Goal: Task Accomplishment & Management: Complete application form

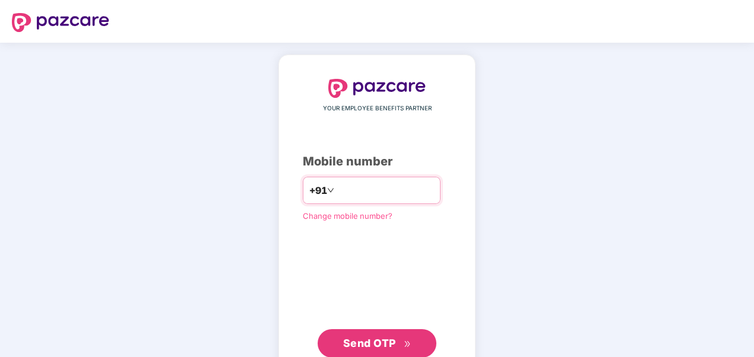
click at [345, 191] on input "number" at bounding box center [384, 190] width 97 height 19
click at [373, 343] on span "Send OTP" at bounding box center [369, 343] width 53 height 12
click at [336, 189] on input "**********" at bounding box center [384, 190] width 97 height 19
type input "**********"
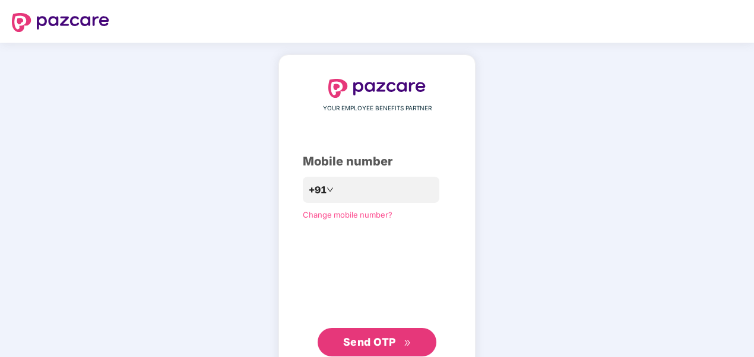
click at [364, 333] on button "Send OTP" at bounding box center [376, 342] width 119 height 28
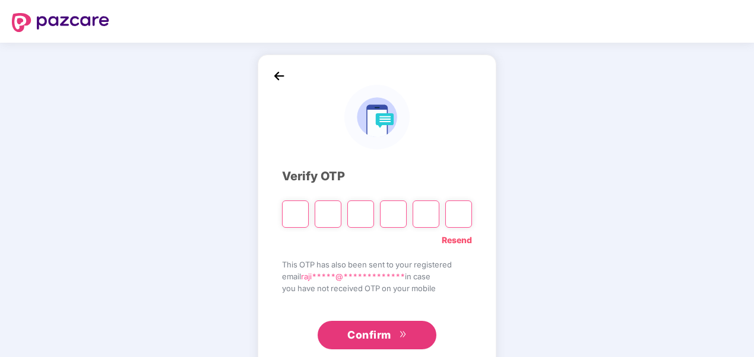
type input "*"
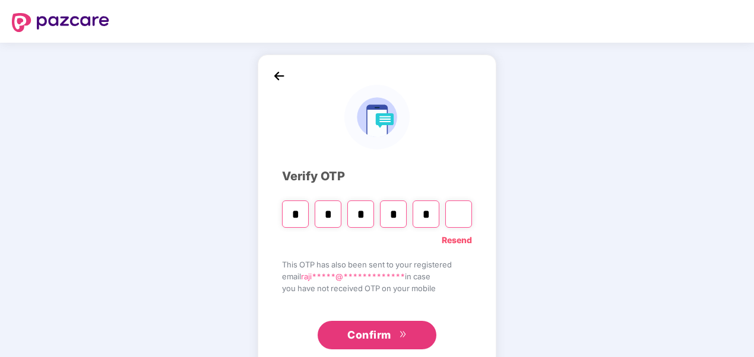
type input "*"
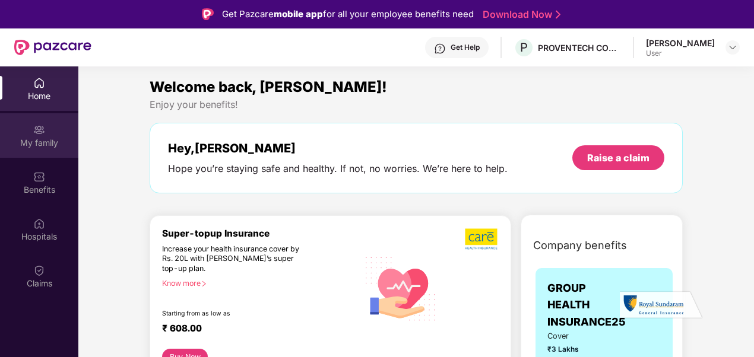
click at [27, 141] on div "My family" at bounding box center [39, 143] width 78 height 12
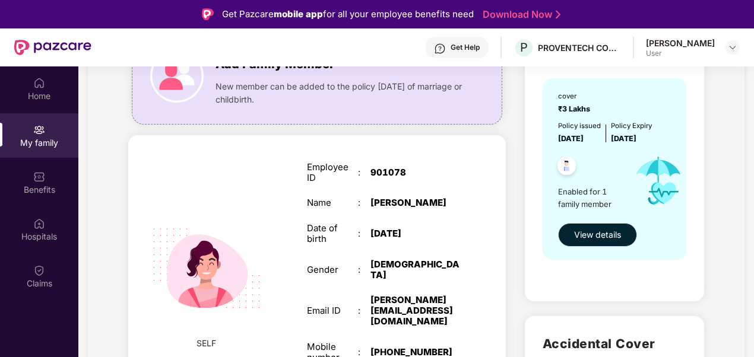
scroll to position [237, 0]
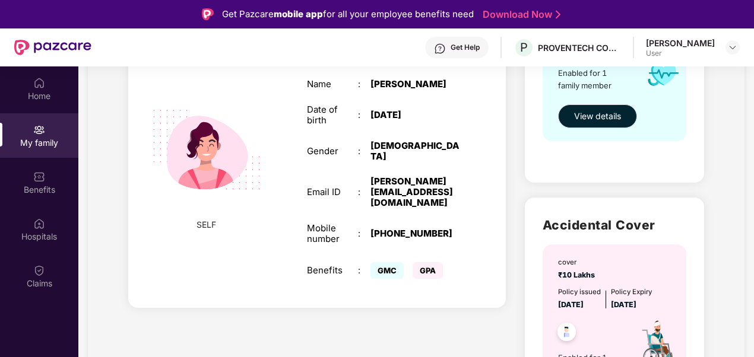
click at [387, 262] on span "GMC" at bounding box center [386, 270] width 33 height 17
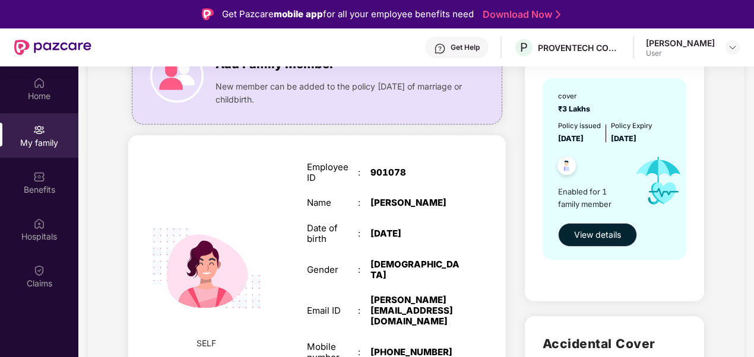
click at [32, 139] on div "My family" at bounding box center [39, 143] width 78 height 12
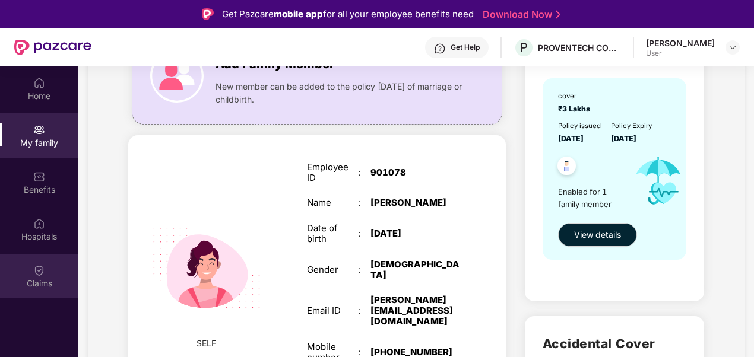
click at [51, 272] on div "Claims" at bounding box center [39, 276] width 78 height 45
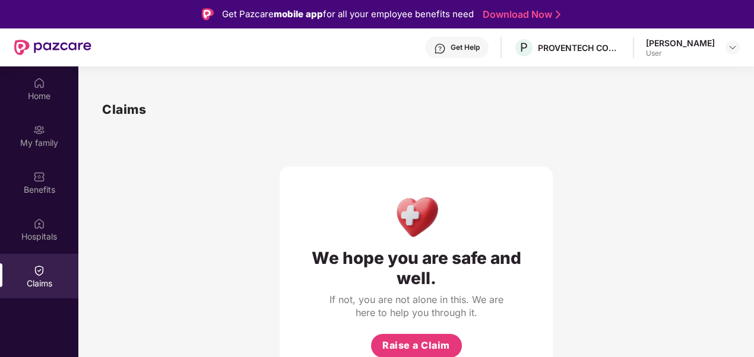
scroll to position [59, 0]
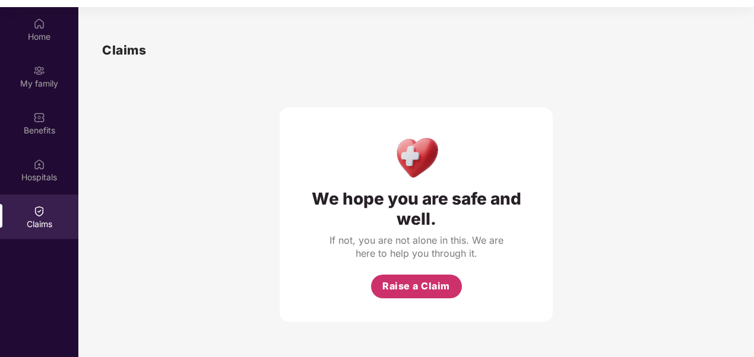
click at [411, 281] on span "Raise a Claim" at bounding box center [416, 286] width 68 height 15
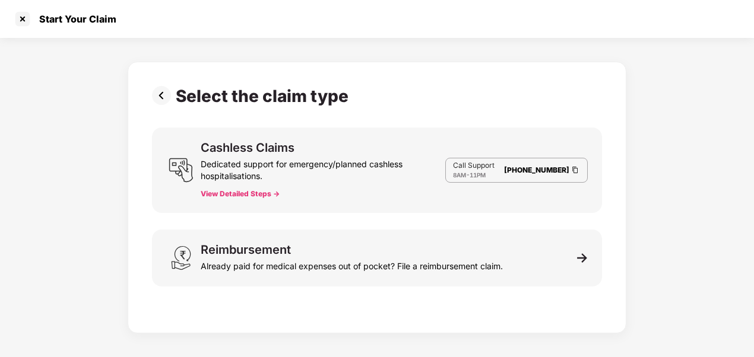
scroll to position [21, 0]
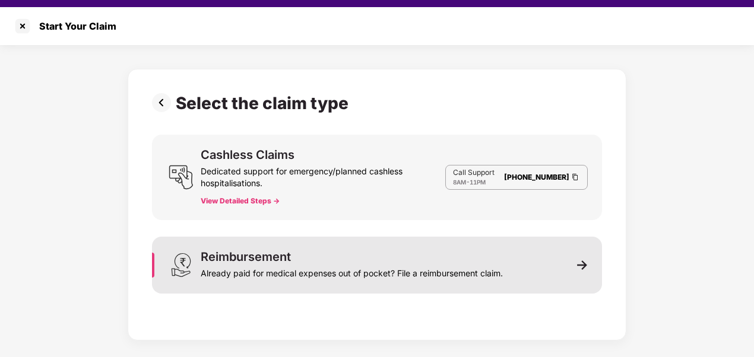
click at [370, 275] on div "Already paid for medical expenses out of pocket? File a reimbursement claim." at bounding box center [352, 271] width 302 height 17
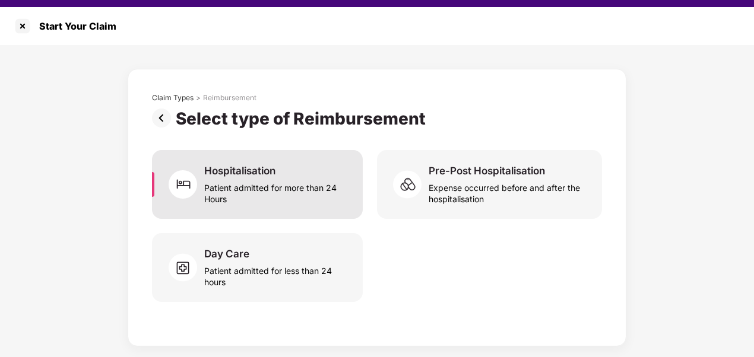
click at [281, 183] on div "Patient admitted for more than 24 Hours" at bounding box center [276, 190] width 144 height 27
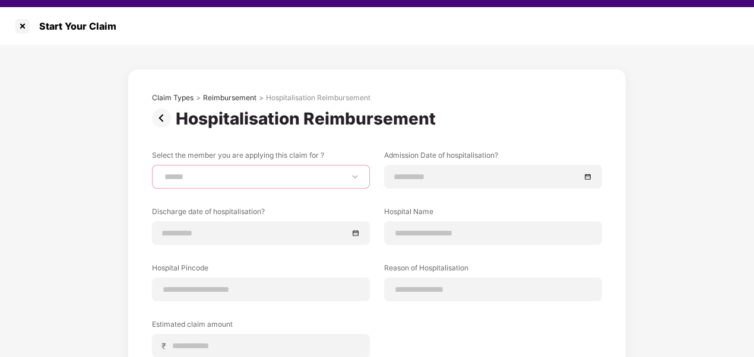
click at [277, 180] on select "**********" at bounding box center [261, 176] width 198 height 9
select select "**********"
click at [162, 172] on select "**********" at bounding box center [261, 176] width 198 height 9
click at [24, 23] on div at bounding box center [22, 26] width 19 height 19
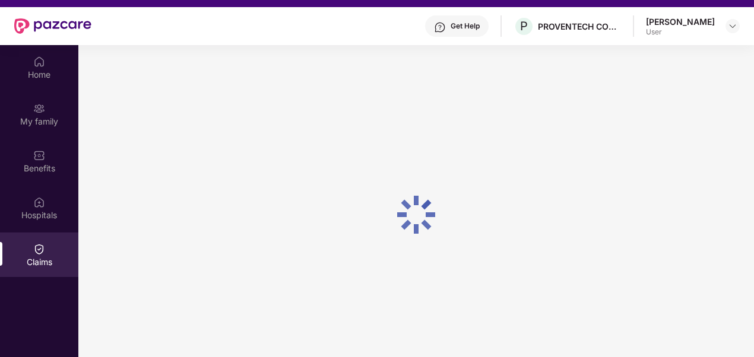
scroll to position [59, 0]
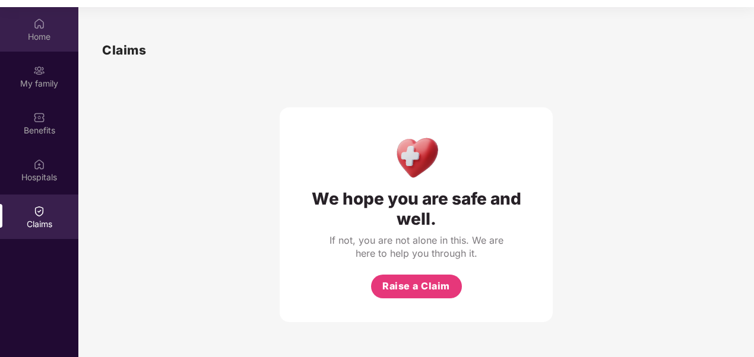
click at [50, 30] on div "Home" at bounding box center [39, 29] width 78 height 45
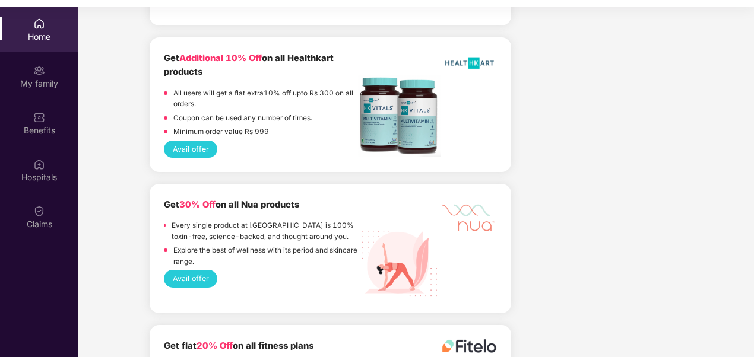
scroll to position [2572, 0]
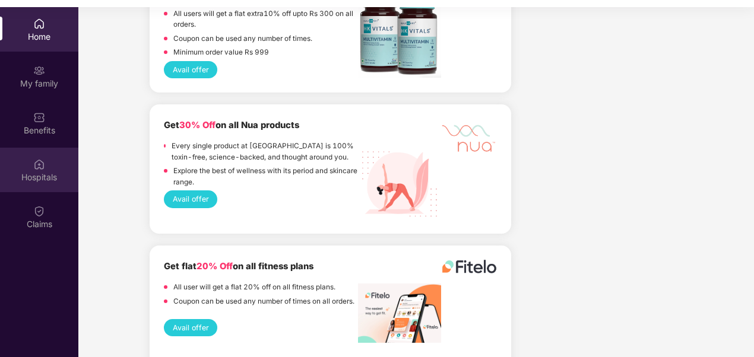
click at [26, 173] on div "Hospitals" at bounding box center [39, 177] width 78 height 12
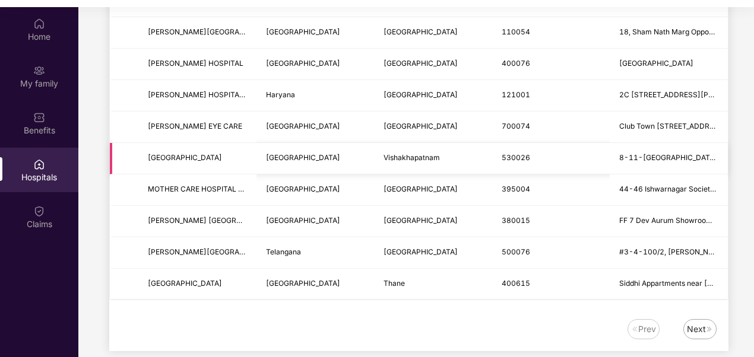
scroll to position [66, 0]
